Goal: Information Seeking & Learning: Learn about a topic

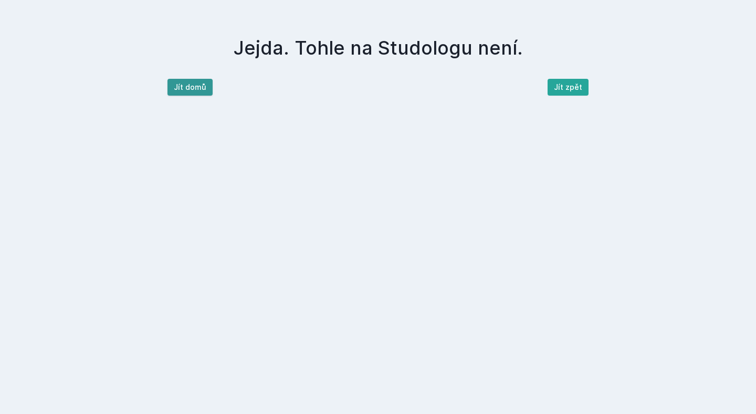
click at [180, 87] on button "Jít domů" at bounding box center [189, 87] width 45 height 17
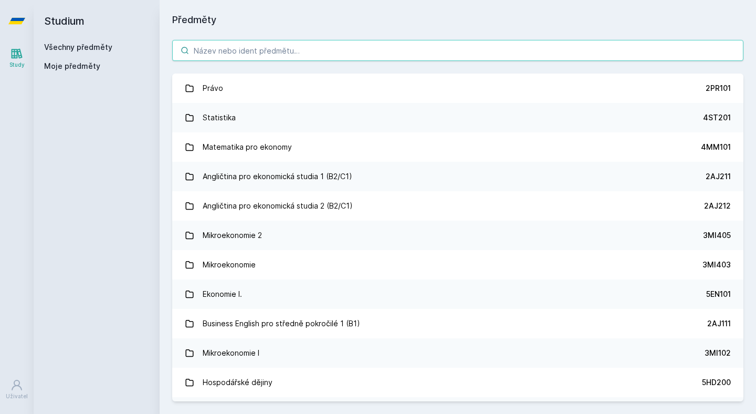
click at [282, 54] on input "search" at bounding box center [457, 50] width 571 height 21
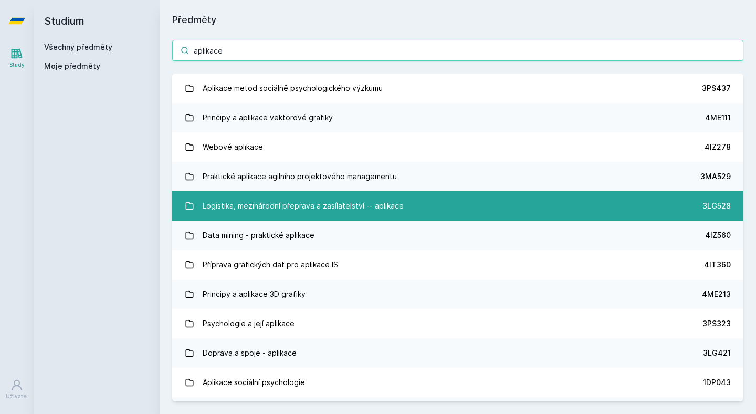
type input "aplikace"
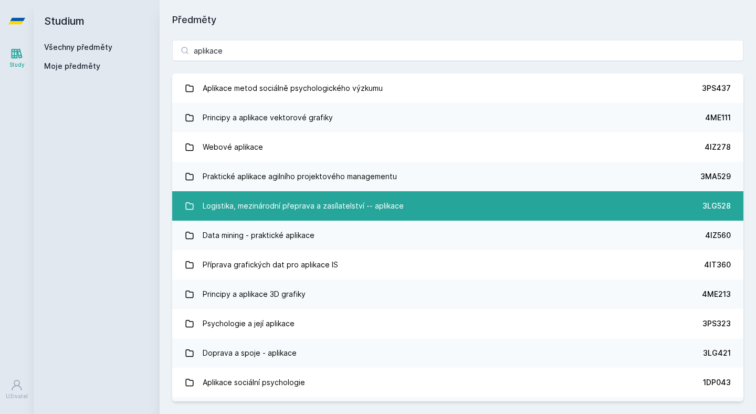
click at [328, 219] on link "Logistika, mezinárodní přeprava a zasílatelství -- aplikace 3LG528" at bounding box center [457, 205] width 571 height 29
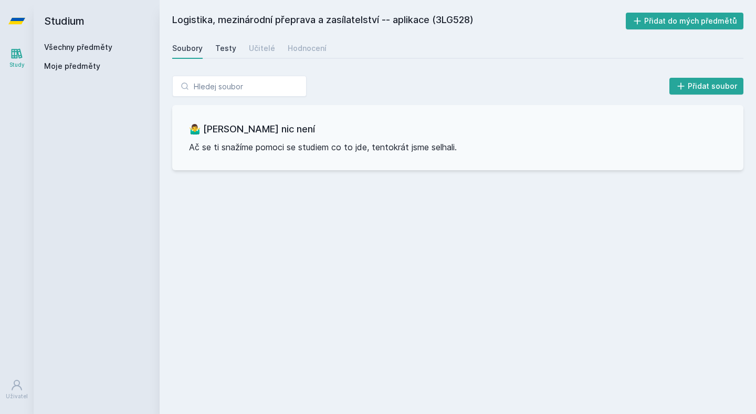
click at [224, 53] on div "Testy" at bounding box center [225, 48] width 21 height 11
click at [258, 52] on div "Učitelé" at bounding box center [262, 48] width 26 height 11
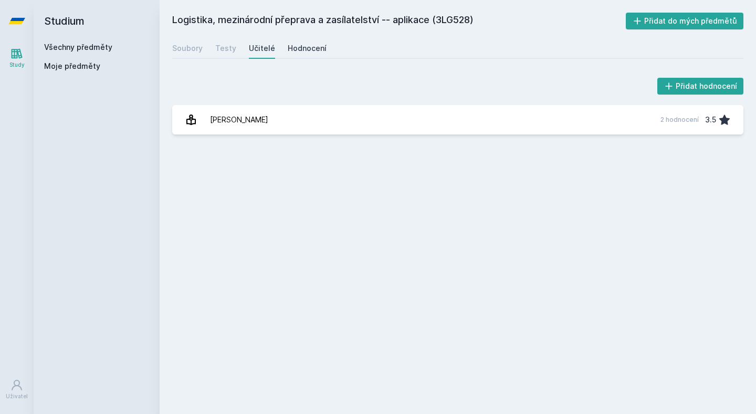
click at [298, 46] on div "Hodnocení" at bounding box center [307, 48] width 39 height 11
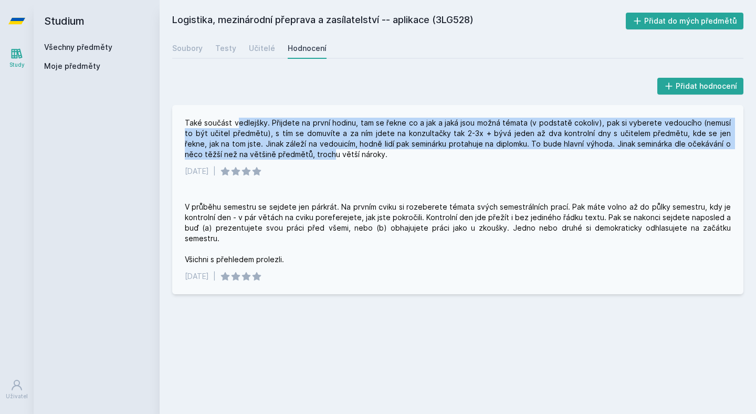
drag, startPoint x: 239, startPoint y: 125, endPoint x: 293, endPoint y: 159, distance: 63.8
click at [293, 159] on div "Také součást vedlejšky. Přijdete na první hodinu, tam se řekne co a jak a jaká …" at bounding box center [458, 139] width 546 height 42
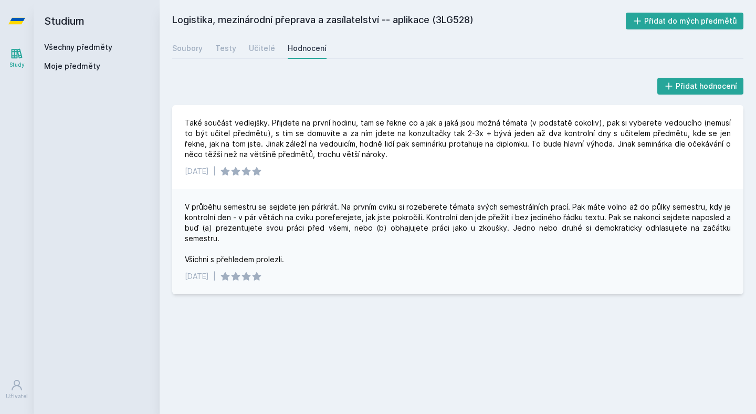
click at [315, 16] on h2 "Logistika, mezinárodní přeprava a zasílatelství -- aplikace (3LG528)" at bounding box center [399, 21] width 454 height 17
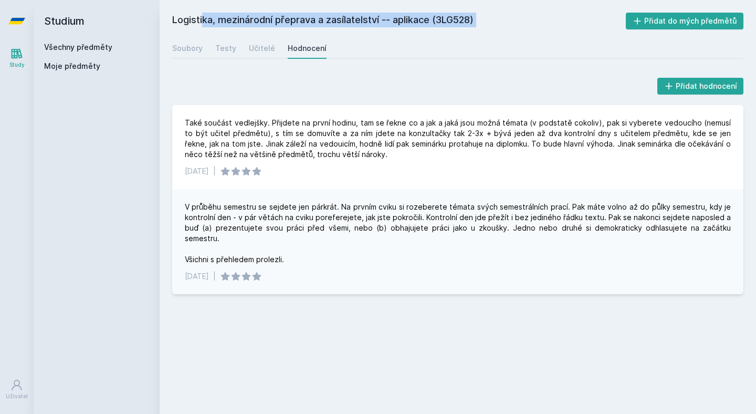
click at [315, 16] on h2 "Logistika, mezinárodní přeprava a zasílatelství -- aplikace (3LG528)" at bounding box center [399, 21] width 454 height 17
copy div "Logistika, mezinárodní přeprava a zasílatelství -- aplikace (3LG528)"
click at [269, 43] on div "Učitelé" at bounding box center [262, 48] width 26 height 11
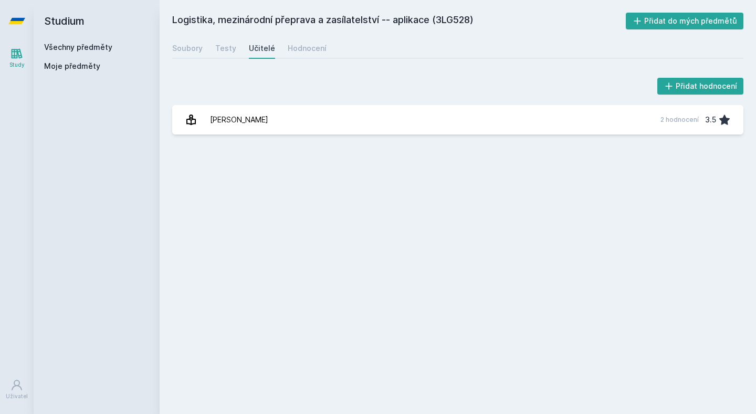
click at [217, 60] on div "Logistika, mezinárodní přeprava a zasílatelství -- aplikace (3LG528) Přidat do …" at bounding box center [457, 207] width 571 height 389
click at [233, 46] on div "Testy" at bounding box center [225, 48] width 21 height 11
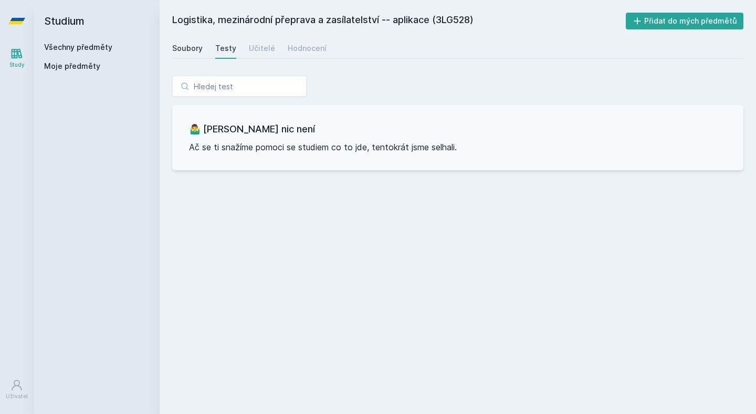
click at [196, 46] on div "Soubory" at bounding box center [187, 48] width 30 height 11
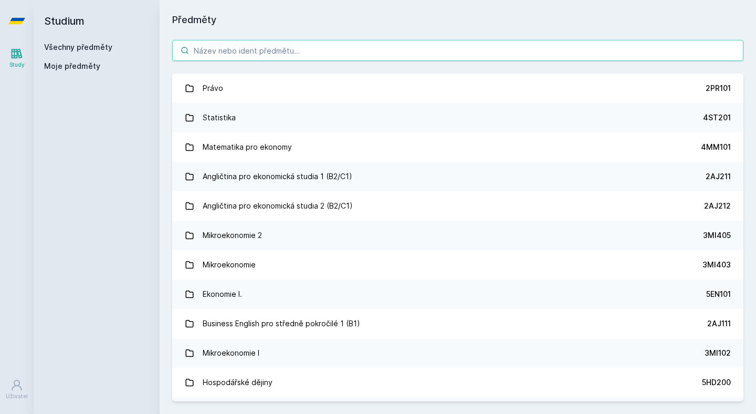
click at [249, 60] on input "search" at bounding box center [457, 50] width 571 height 21
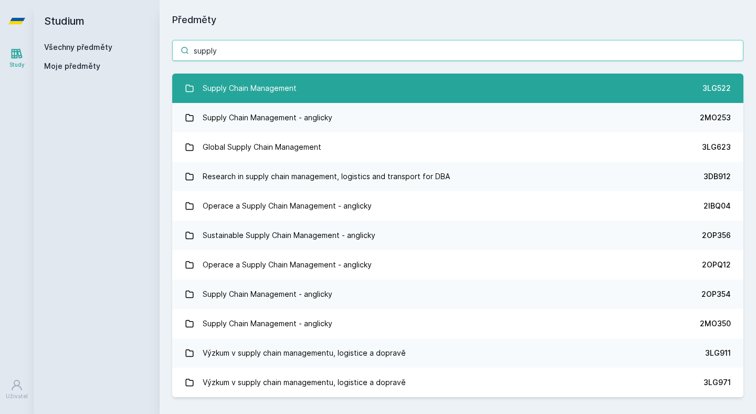
type input "supply"
click at [249, 96] on div "Supply Chain Management" at bounding box center [250, 88] width 94 height 21
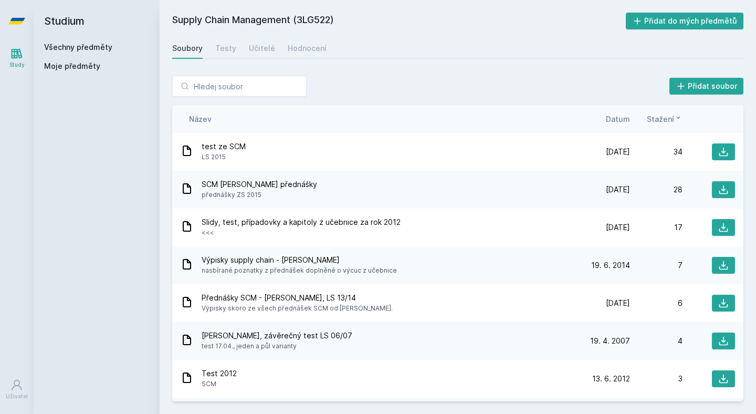
click at [602, 125] on div "Název Datum Stažení" at bounding box center [457, 119] width 571 height 28
click at [609, 124] on span "Datum" at bounding box center [618, 118] width 24 height 11
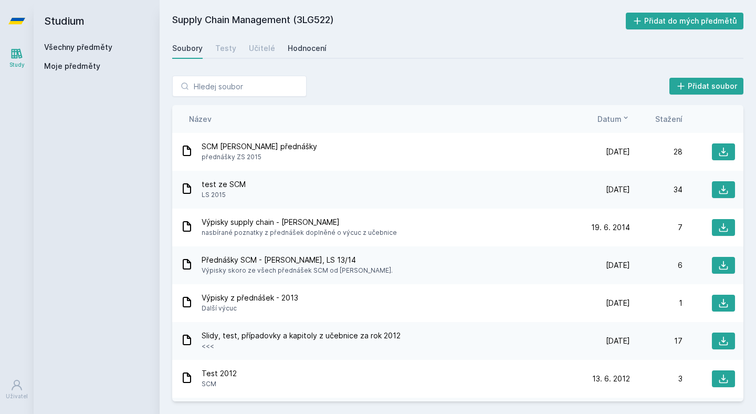
click at [288, 48] on div "Hodnocení" at bounding box center [307, 48] width 39 height 11
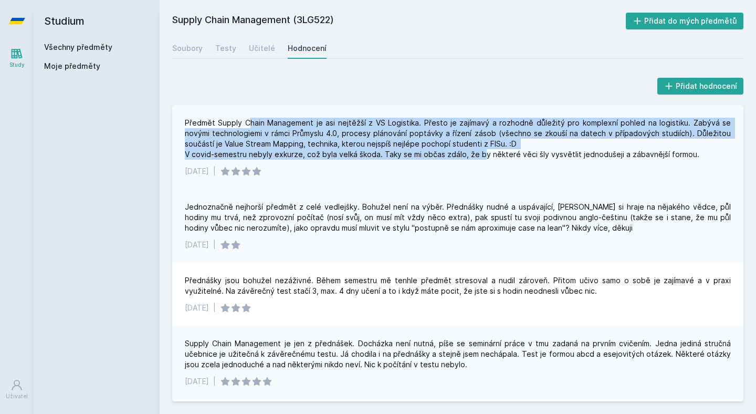
drag, startPoint x: 247, startPoint y: 123, endPoint x: 480, endPoint y: 156, distance: 235.5
click at [480, 156] on div "Předmět Supply Chain Management je asi nejtěžší z VS Logistika. Přesto je zajím…" at bounding box center [458, 139] width 546 height 42
click at [528, 120] on div "Předmět Supply Chain Management je asi nejtěžší z VS Logistika. Přesto je zajím…" at bounding box center [458, 139] width 546 height 42
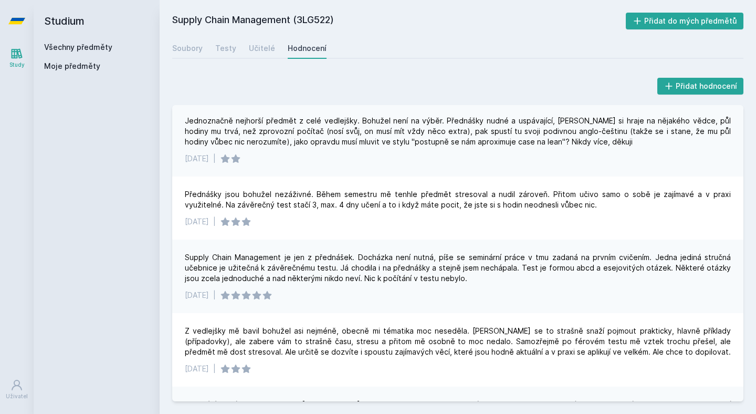
scroll to position [95, 0]
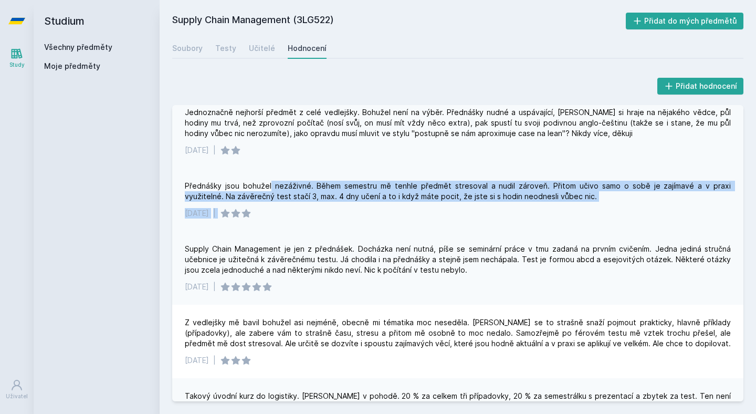
drag, startPoint x: 271, startPoint y: 181, endPoint x: 505, endPoint y: 207, distance: 235.2
click at [505, 207] on div "Přednášky jsou bohužel nezáživné. Během semestru mě tenhle předmět stresoval a …" at bounding box center [457, 199] width 571 height 63
click at [538, 195] on div "Přednášky jsou bohužel nezáživné. Během semestru mě tenhle předmět stresoval a …" at bounding box center [458, 191] width 546 height 21
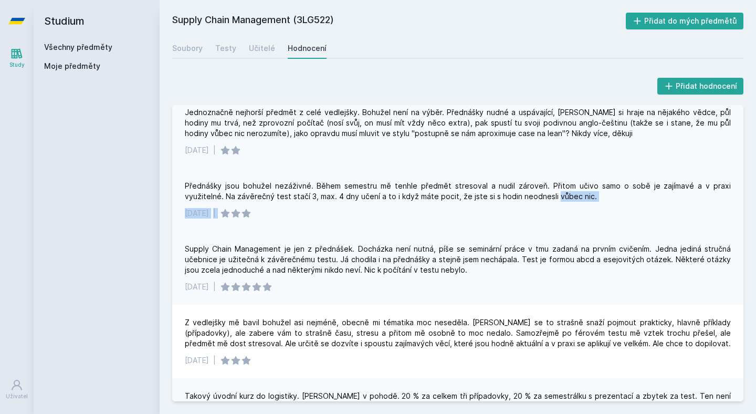
drag, startPoint x: 552, startPoint y: 192, endPoint x: 623, endPoint y: 205, distance: 72.2
click at [623, 205] on div "Přednášky jsou bohužel nezáživné. Během semestru mě tenhle předmět stresoval a …" at bounding box center [457, 199] width 571 height 63
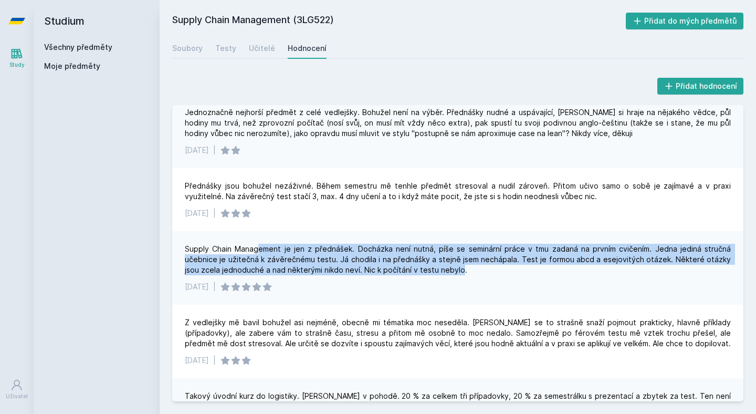
drag, startPoint x: 257, startPoint y: 245, endPoint x: 460, endPoint y: 268, distance: 204.0
click at [460, 268] on div "Supply Chain Management je jen z přednášek. Docházka není nutná, píše se seminá…" at bounding box center [458, 260] width 546 height 32
click at [294, 259] on div "Supply Chain Management je jen z přednášek. Docházka není nutná, píše se seminá…" at bounding box center [458, 260] width 546 height 32
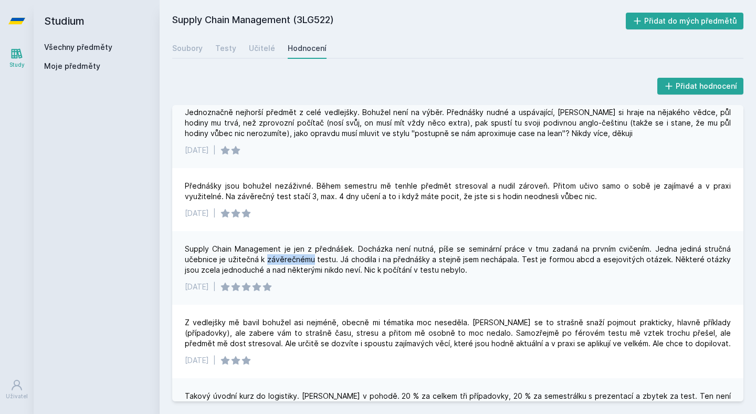
click at [294, 259] on div "Supply Chain Management je jen z přednášek. Docházka není nutná, píše se seminá…" at bounding box center [458, 260] width 546 height 32
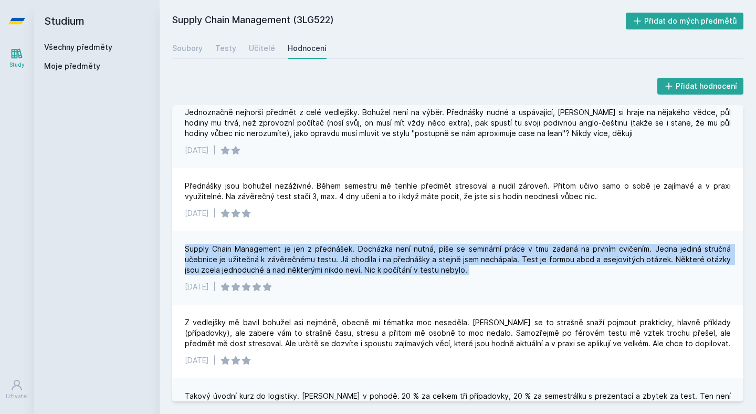
click at [294, 259] on div "Supply Chain Management je jen z přednášek. Docházka není nutná, píše se seminá…" at bounding box center [458, 260] width 546 height 32
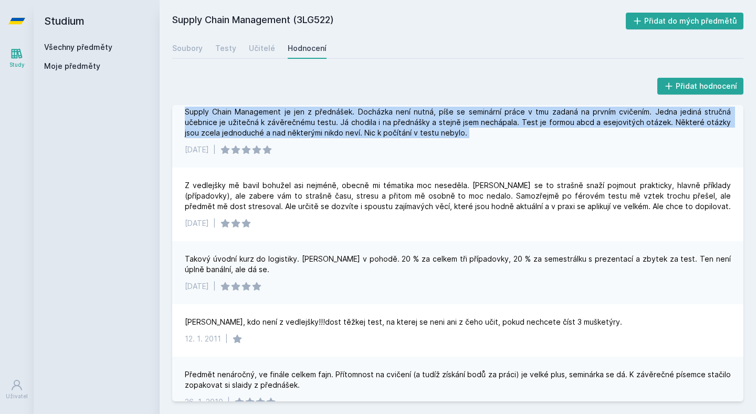
scroll to position [230, 0]
